Goal: Book appointment/travel/reservation

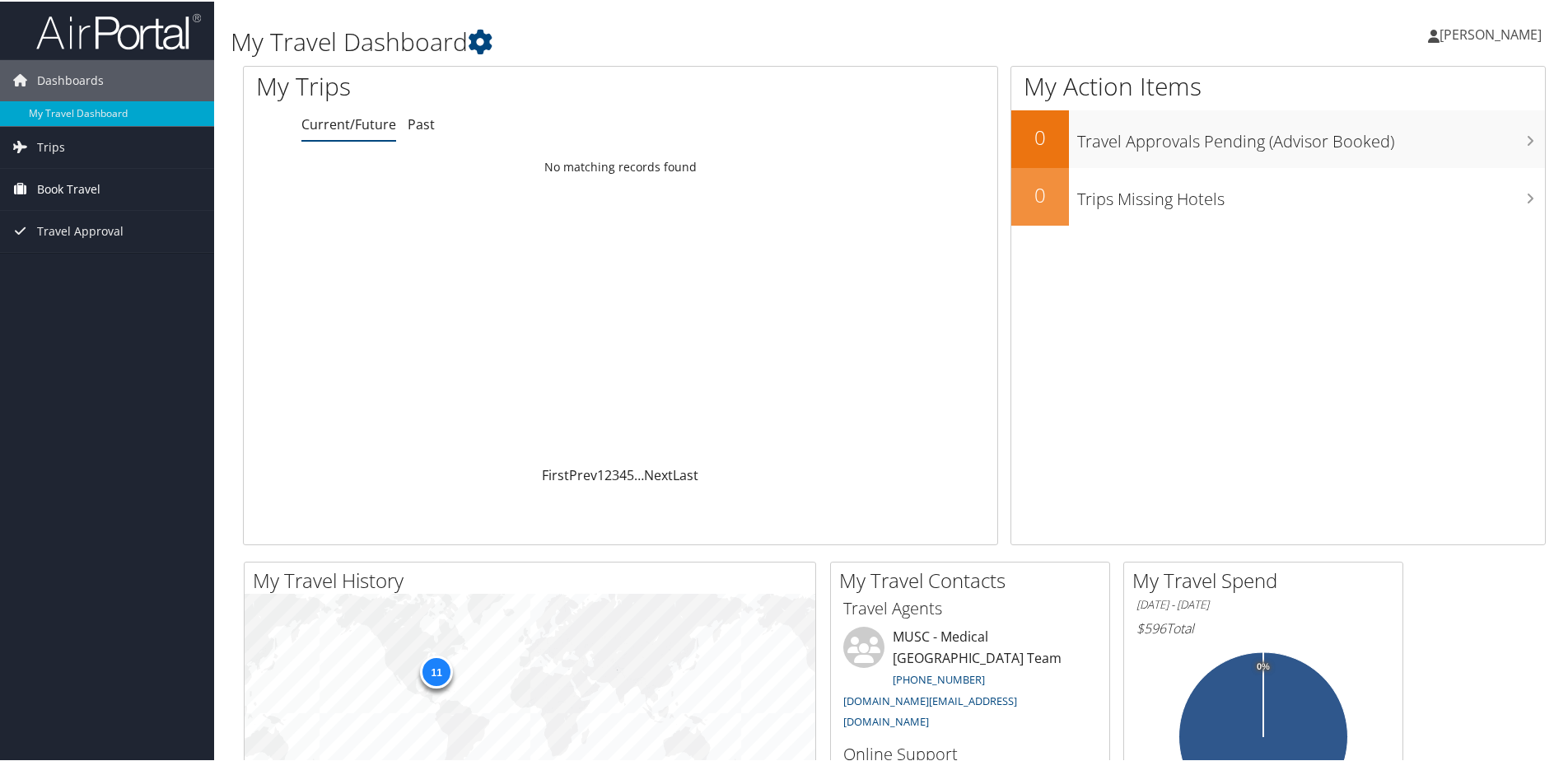
click at [68, 188] on span "Book Travel" at bounding box center [69, 188] width 63 height 41
click at [63, 264] on link "Book/Manage Online Trips" at bounding box center [106, 270] width 214 height 25
click at [119, 264] on link "Book/Manage Online Trips" at bounding box center [106, 270] width 214 height 25
